Goal: Find specific page/section: Find specific page/section

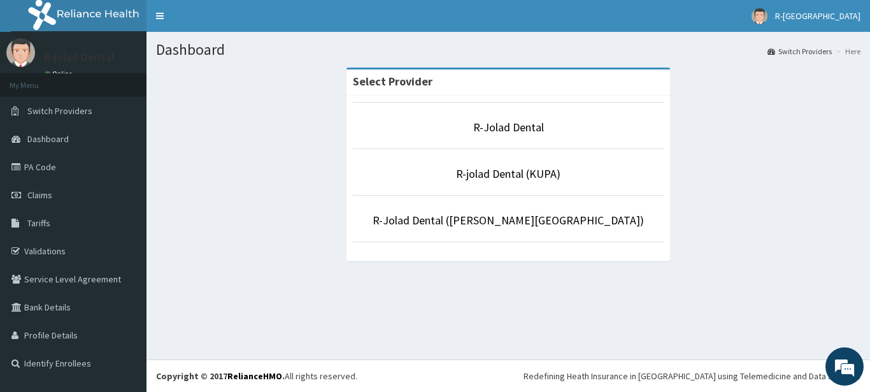
click at [450, 178] on p "R-jolad Dental (KUPA)" at bounding box center [508, 174] width 311 height 17
click at [480, 175] on link "R-jolad Dental (KUPA)" at bounding box center [508, 173] width 104 height 15
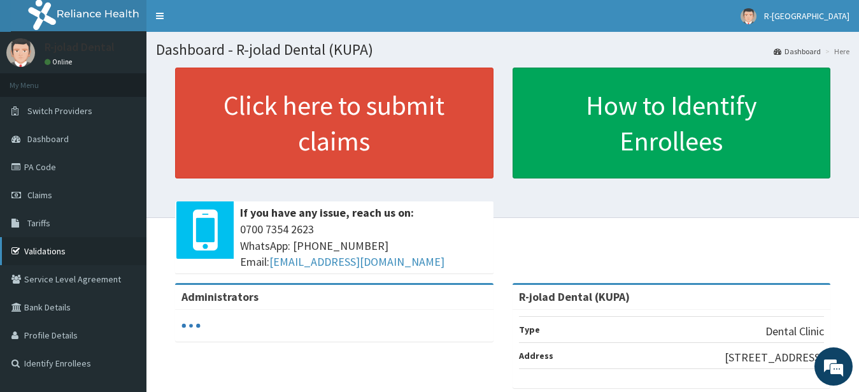
click at [49, 246] on link "Validations" at bounding box center [73, 251] width 146 height 28
